Goal: Find specific page/section: Find specific page/section

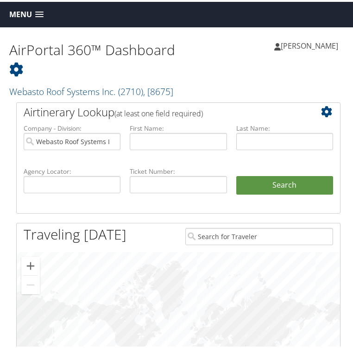
click at [176, 78] on div "AirPortal 360™ Dashboard Webasto Roof Systems Inc. ( 2710 ) , [ 8675 ] Webasto …" at bounding box center [93, 63] width 169 height 67
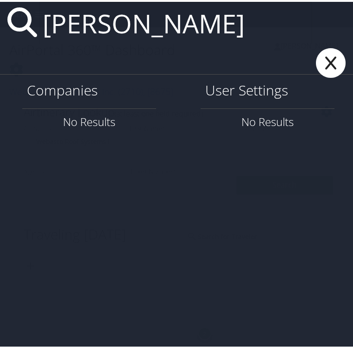
type input "john smith"
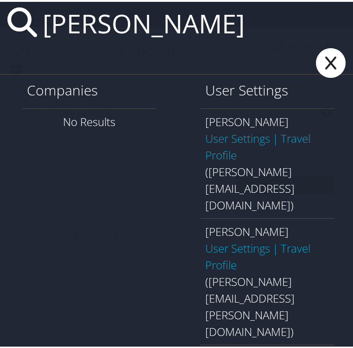
click at [317, 62] on icon at bounding box center [331, 61] width 37 height 30
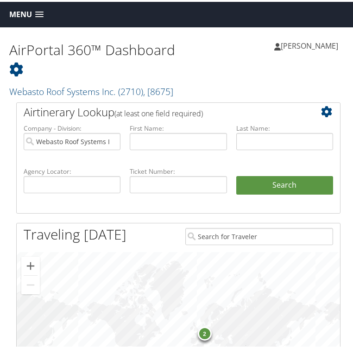
click at [175, 47] on h1 "AirPortal 360™ Dashboard" at bounding box center [93, 57] width 169 height 39
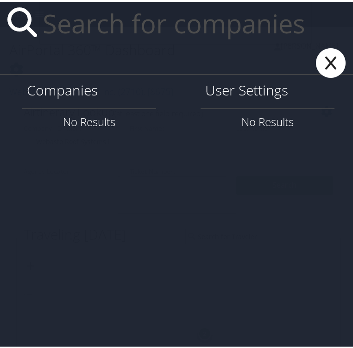
click at [246, 93] on h1 "User Settings" at bounding box center [267, 88] width 125 height 19
click at [246, 90] on h1 "User Settings" at bounding box center [267, 88] width 125 height 19
click at [102, 32] on input "text" at bounding box center [176, 21] width 274 height 43
type input "[PERSON_NAME]"
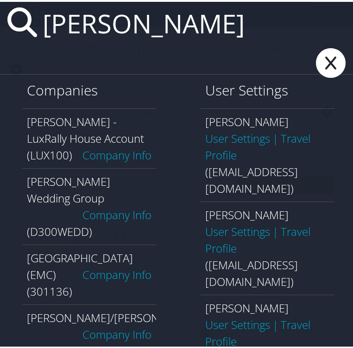
click at [111, 205] on link "Company Info" at bounding box center [117, 212] width 69 height 15
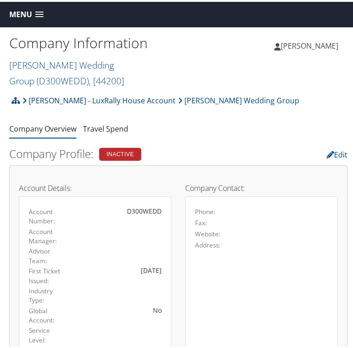
click at [52, 100] on link "[PERSON_NAME] - LuxRally House Account" at bounding box center [99, 99] width 154 height 19
